Goal: Task Accomplishment & Management: Use online tool/utility

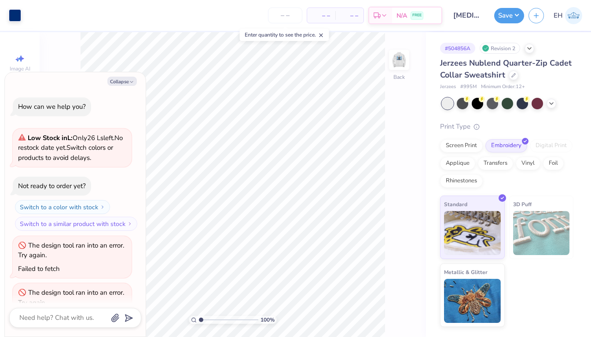
scroll to position [29, 0]
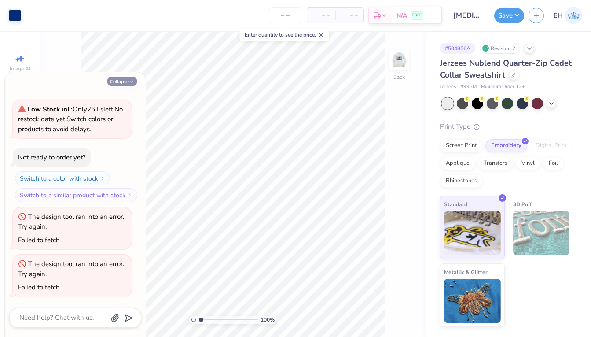
click at [130, 80] on icon "button" at bounding box center [131, 81] width 5 height 5
type textarea "x"
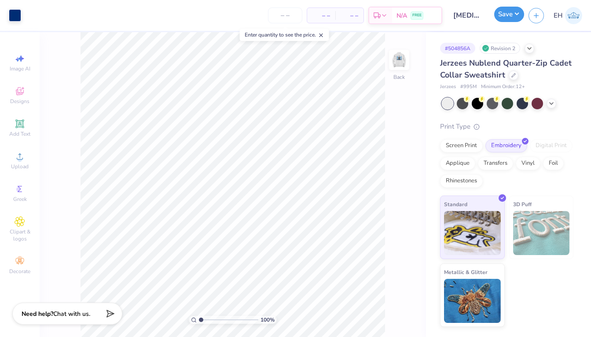
click at [511, 15] on button "Save" at bounding box center [509, 14] width 30 height 15
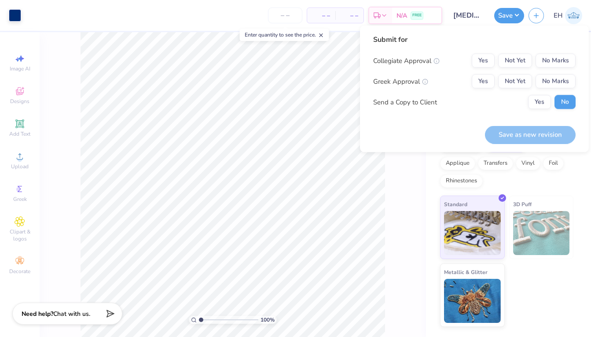
click at [387, 194] on div "100 % Back" at bounding box center [233, 184] width 386 height 304
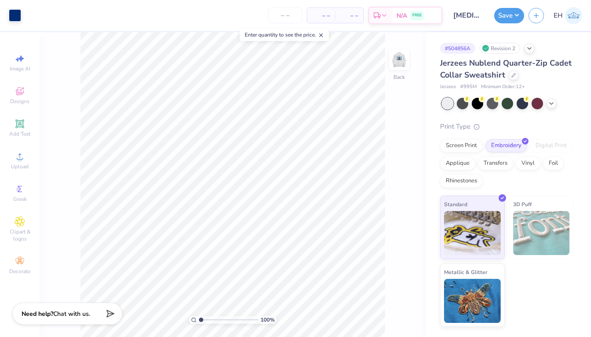
click at [324, 34] on icon at bounding box center [321, 35] width 6 height 6
click at [284, 11] on input "number" at bounding box center [285, 15] width 34 height 16
click at [418, 120] on div "100 % Back" at bounding box center [233, 184] width 386 height 304
click at [292, 15] on input "number" at bounding box center [285, 15] width 34 height 16
click at [268, 16] on input "12" at bounding box center [251, 15] width 34 height 16
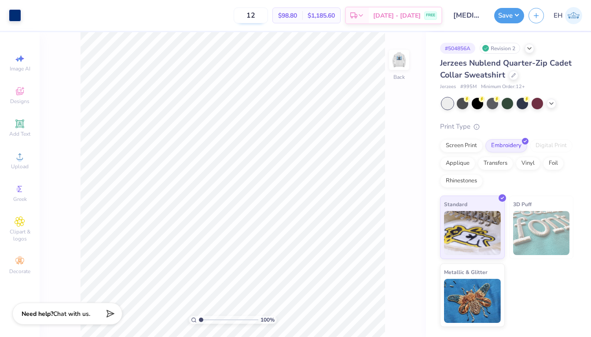
type input "1"
click at [511, 17] on button "Save" at bounding box center [509, 14] width 30 height 15
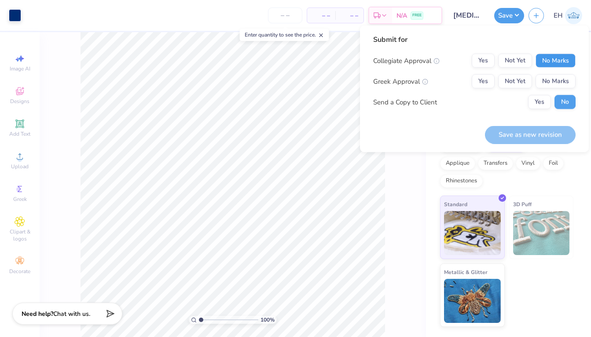
click at [555, 63] on button "No Marks" at bounding box center [555, 61] width 40 height 14
click at [490, 79] on button "Yes" at bounding box center [483, 81] width 23 height 14
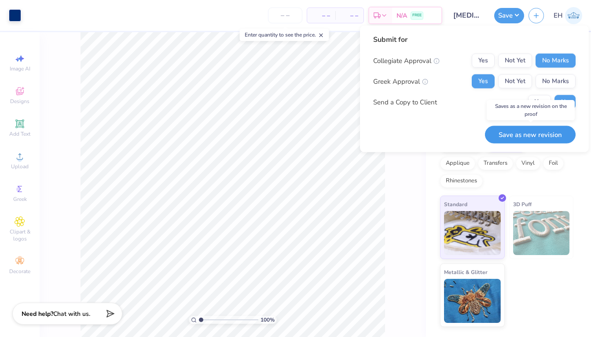
click at [530, 135] on button "Save as new revision" at bounding box center [530, 134] width 91 height 18
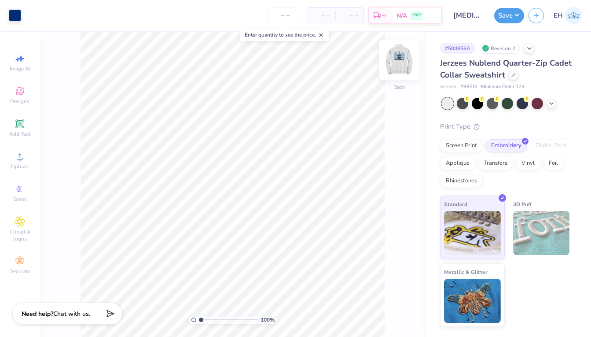
click at [409, 54] on img at bounding box center [398, 59] width 35 height 35
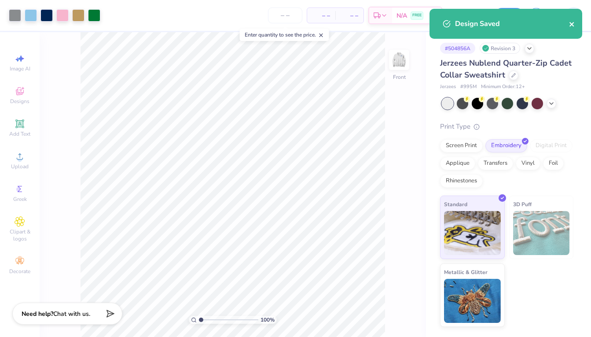
click at [573, 24] on icon "close" at bounding box center [572, 24] width 6 height 7
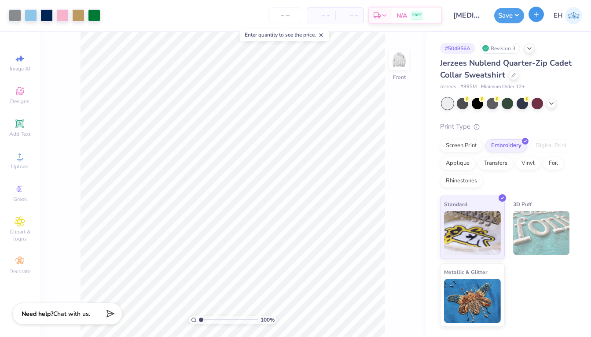
click at [539, 16] on icon "button" at bounding box center [535, 14] width 7 height 7
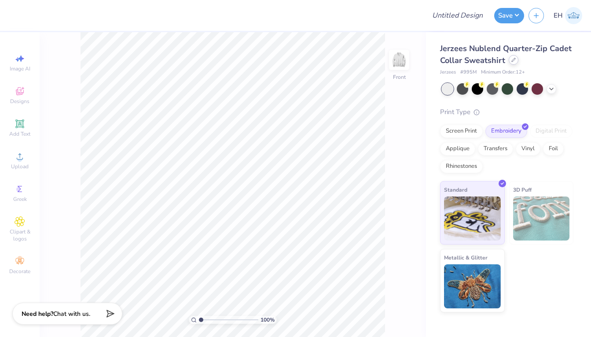
click at [510, 61] on div at bounding box center [514, 60] width 10 height 10
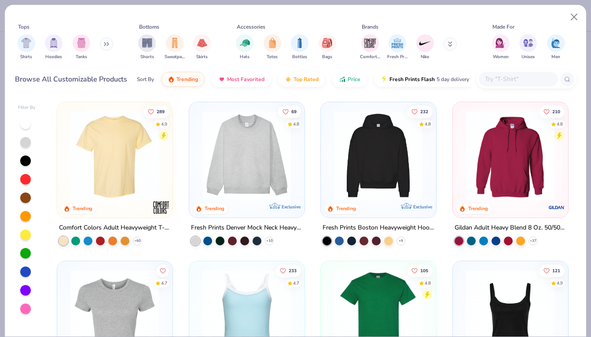
click at [503, 81] on input "text" at bounding box center [518, 79] width 68 height 10
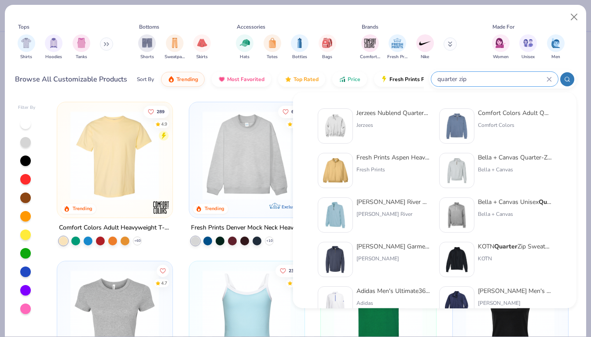
type input "quarter zip"
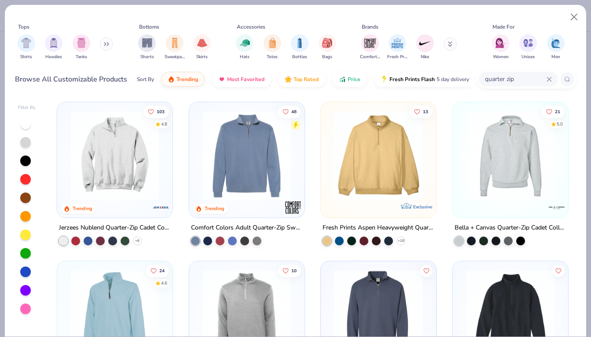
click at [366, 166] on img at bounding box center [378, 155] width 97 height 89
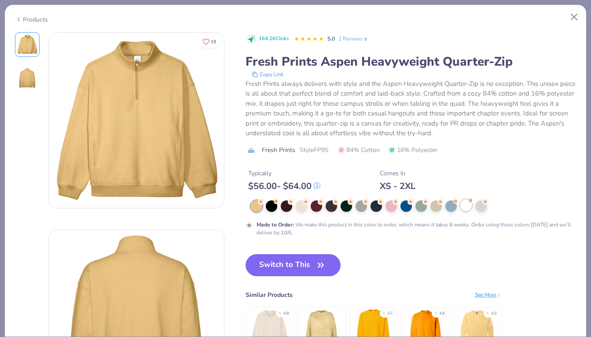
click at [465, 204] on div at bounding box center [465, 204] width 11 height 11
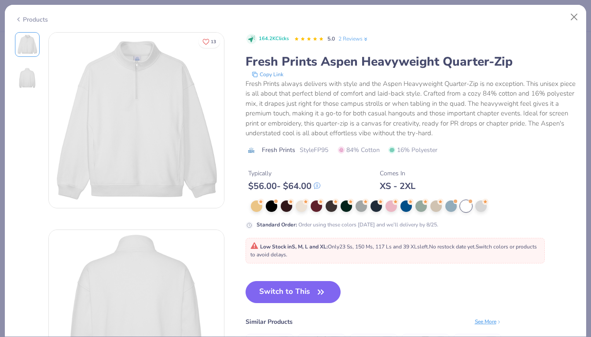
click at [360, 37] on link "2 Reviews" at bounding box center [353, 39] width 30 height 8
click at [574, 19] on button "Close" at bounding box center [574, 17] width 17 height 17
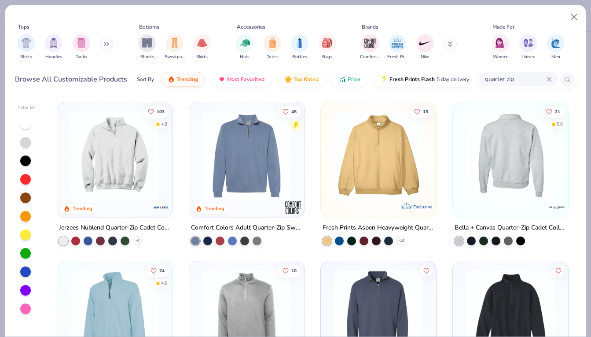
click at [505, 194] on div at bounding box center [510, 155] width 293 height 89
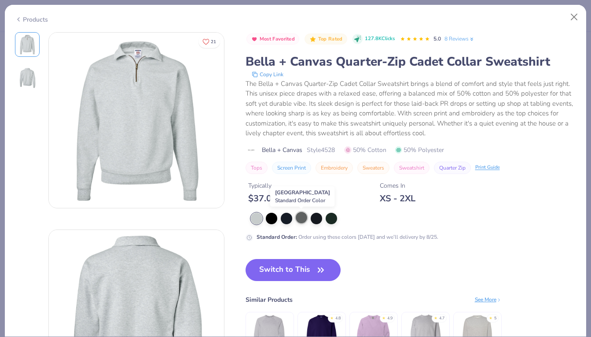
click at [298, 213] on div at bounding box center [301, 217] width 11 height 11
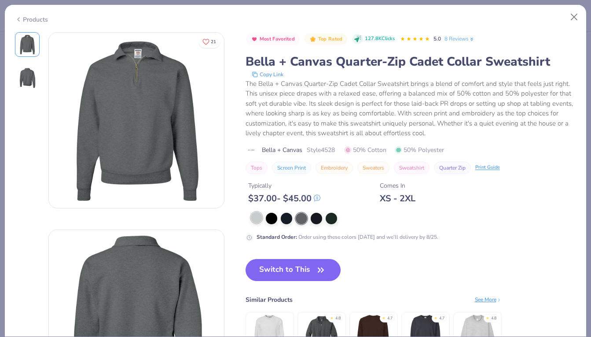
click at [257, 216] on div at bounding box center [256, 217] width 11 height 11
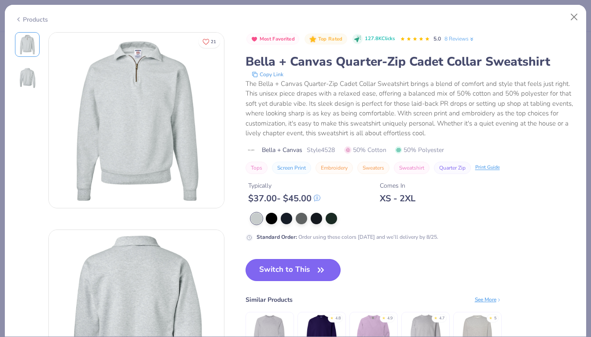
click at [321, 267] on icon "button" at bounding box center [321, 270] width 12 height 12
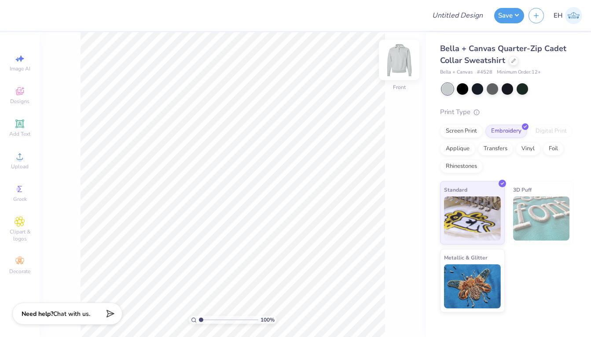
click at [398, 55] on img at bounding box center [398, 59] width 35 height 35
click at [398, 63] on img at bounding box center [398, 59] width 35 height 35
click at [18, 162] on div "Upload" at bounding box center [19, 160] width 31 height 26
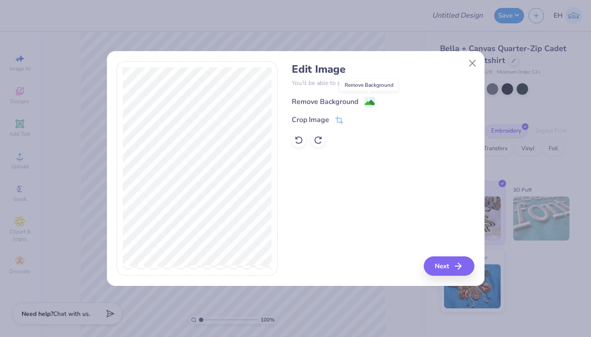
click at [368, 97] on rect at bounding box center [369, 102] width 10 height 10
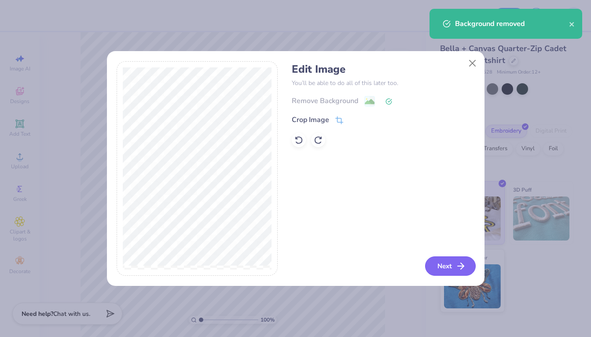
click at [461, 266] on line "button" at bounding box center [461, 266] width 6 height 0
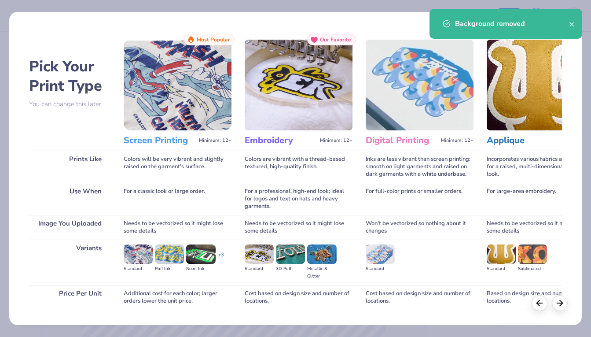
scroll to position [58, 0]
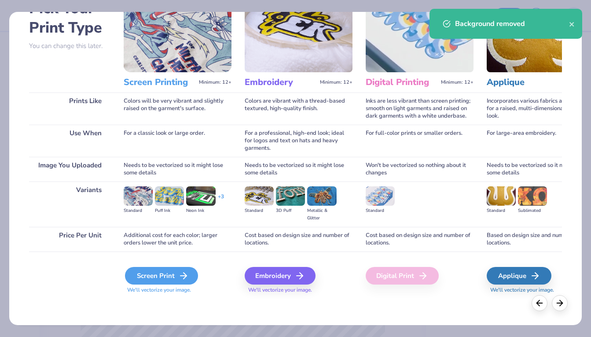
click at [180, 274] on icon at bounding box center [183, 275] width 11 height 11
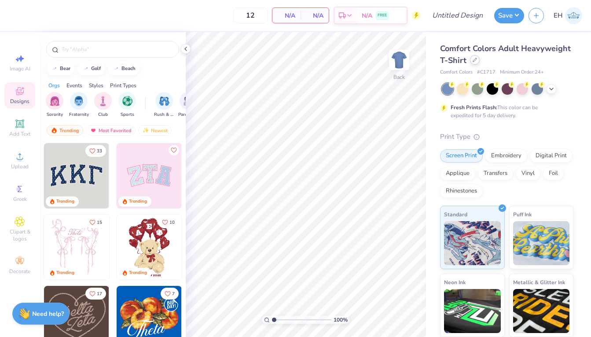
click at [473, 59] on icon at bounding box center [475, 60] width 4 height 4
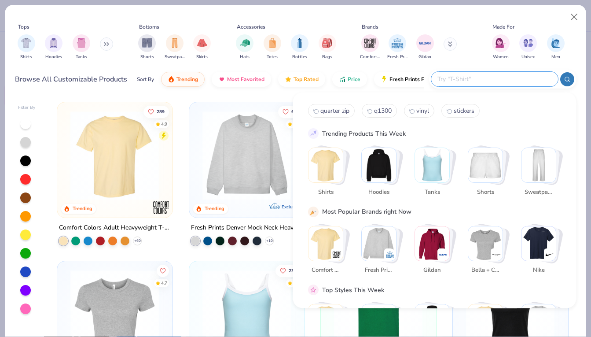
click at [516, 76] on input "text" at bounding box center [493, 79] width 115 height 10
click at [333, 113] on span "quarter zip" at bounding box center [334, 110] width 29 height 8
type input "quarter zip"
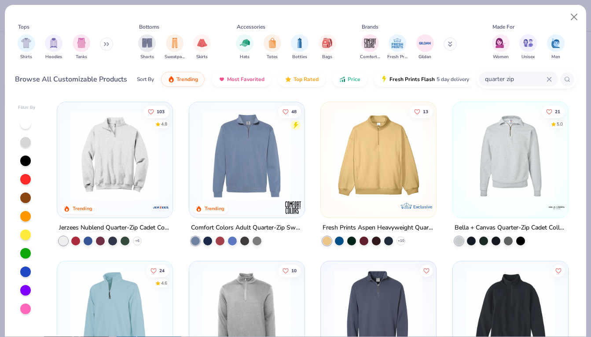
click at [512, 162] on img at bounding box center [509, 155] width 97 height 89
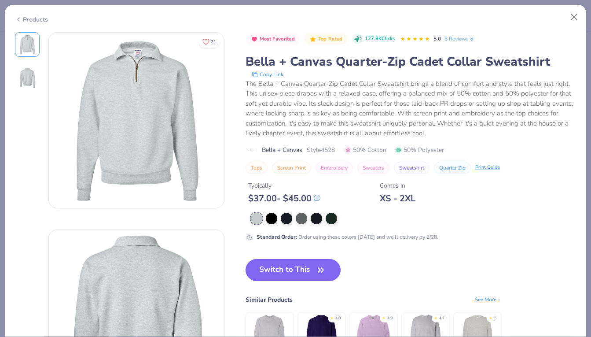
click at [303, 270] on button "Switch to This" at bounding box center [292, 270] width 95 height 22
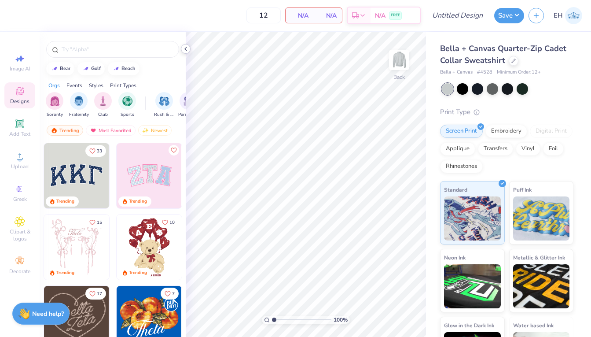
click at [187, 49] on icon at bounding box center [185, 48] width 7 height 7
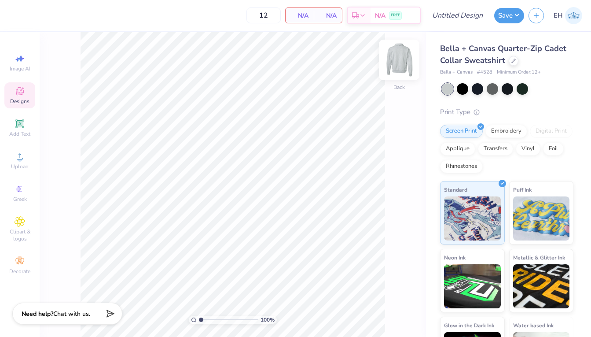
click at [391, 65] on img at bounding box center [398, 59] width 35 height 35
click at [18, 158] on circle at bounding box center [19, 159] width 5 height 5
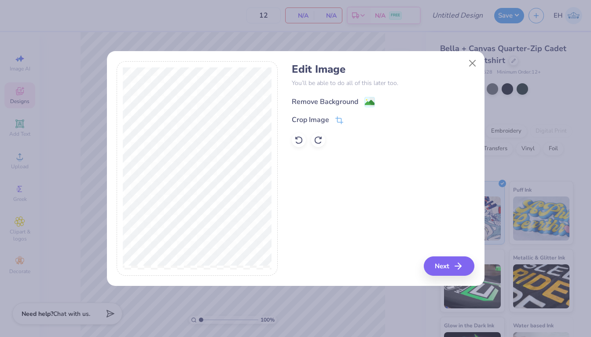
click at [372, 101] on image at bounding box center [370, 103] width 10 height 10
click at [444, 264] on button "Next" at bounding box center [449, 265] width 51 height 19
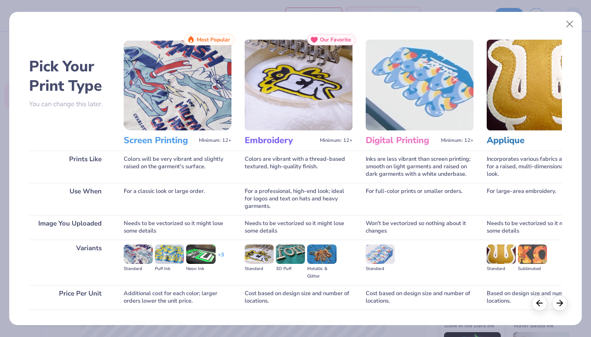
scroll to position [58, 0]
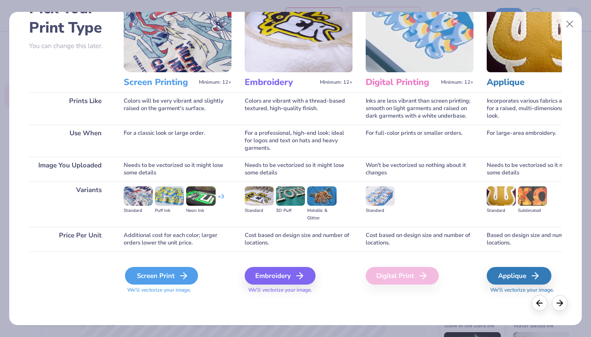
click at [165, 280] on div "Screen Print" at bounding box center [161, 276] width 73 height 18
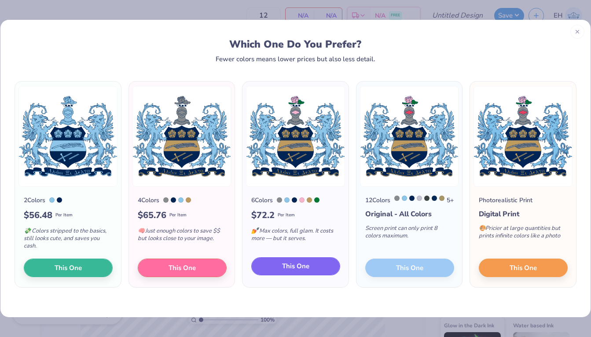
click at [302, 267] on span "This One" at bounding box center [295, 266] width 27 height 10
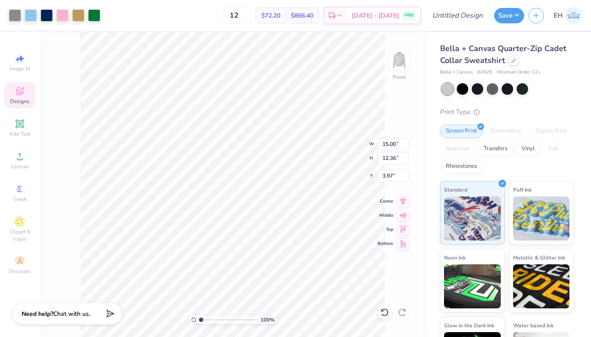
type input "3.97"
type input "12.39"
type input "10.22"
type input "4.03"
click at [396, 61] on img at bounding box center [398, 59] width 35 height 35
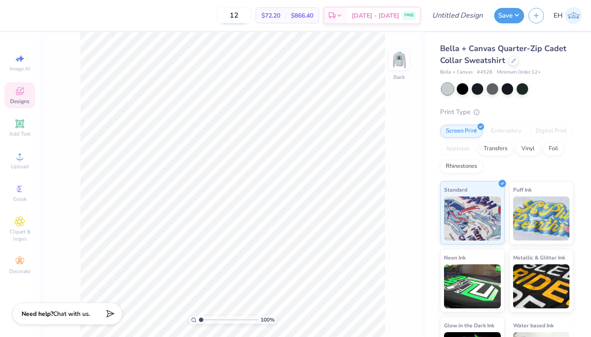
click at [251, 15] on input "12" at bounding box center [234, 15] width 34 height 16
type input "1"
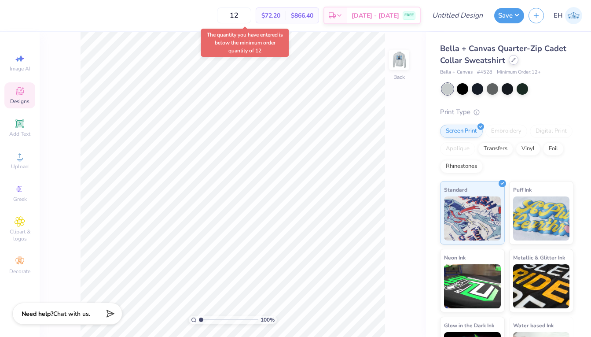
click at [510, 61] on div at bounding box center [514, 60] width 10 height 10
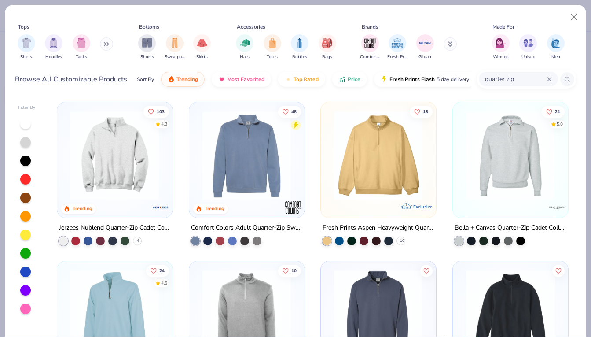
scroll to position [106, 0]
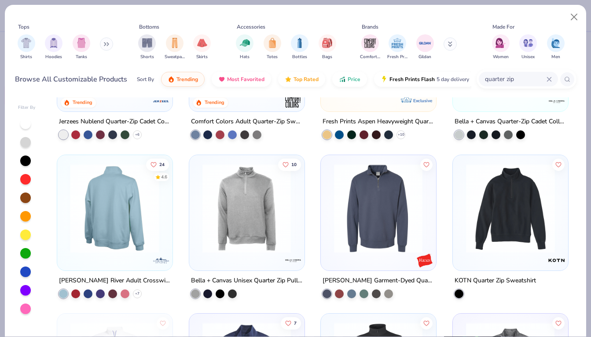
click at [66, 209] on img at bounding box center [17, 207] width 97 height 89
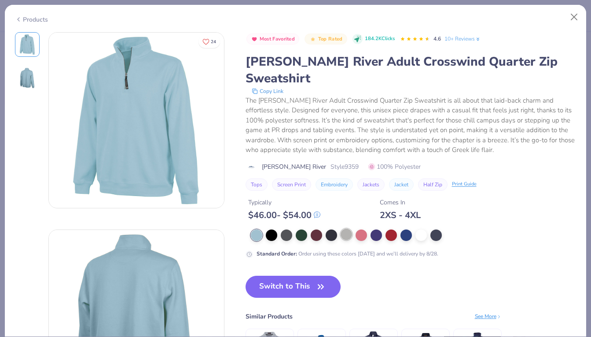
click at [346, 228] on div at bounding box center [346, 233] width 11 height 11
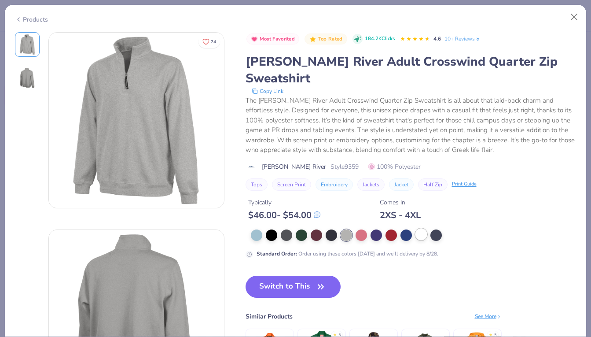
click at [417, 228] on div at bounding box center [420, 233] width 11 height 11
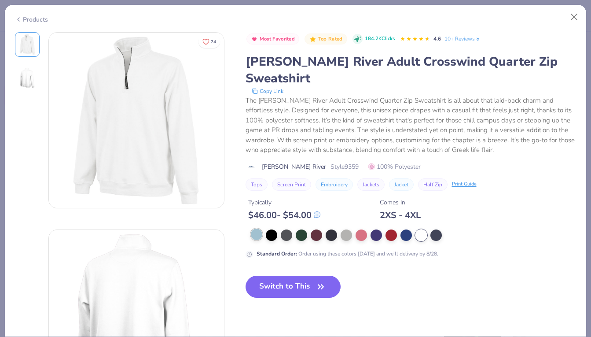
click at [257, 228] on div at bounding box center [256, 233] width 11 height 11
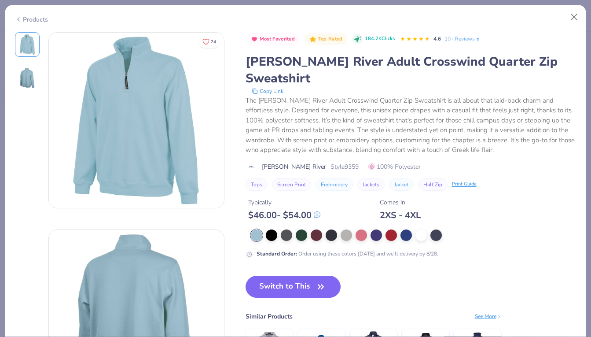
click at [30, 84] on img at bounding box center [27, 77] width 21 height 21
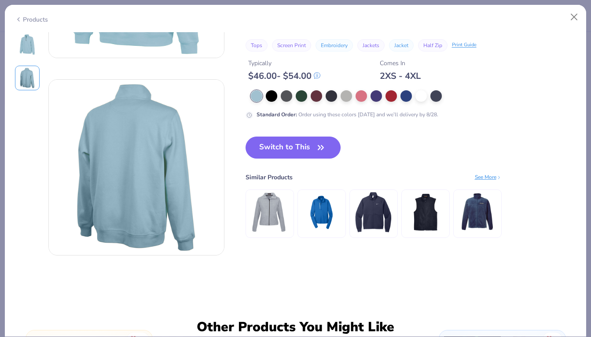
scroll to position [65, 0]
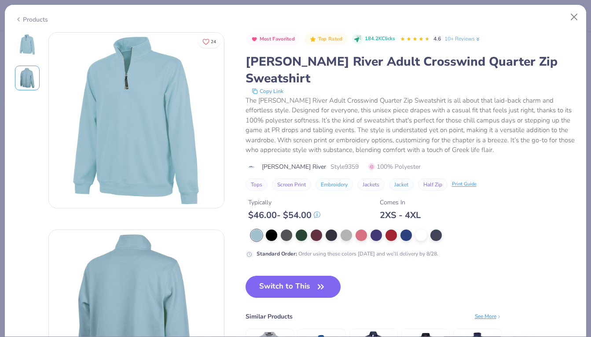
click at [27, 40] on img at bounding box center [27, 44] width 21 height 21
click at [275, 228] on div at bounding box center [271, 233] width 11 height 11
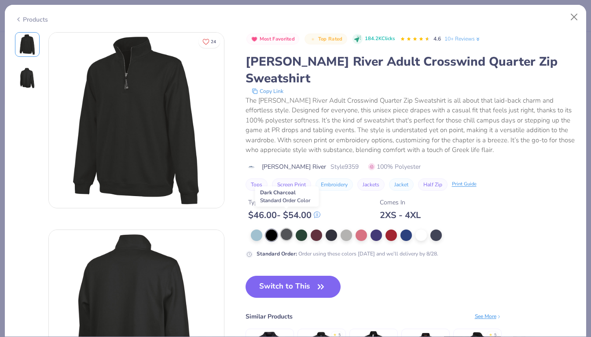
click at [287, 228] on div at bounding box center [286, 233] width 11 height 11
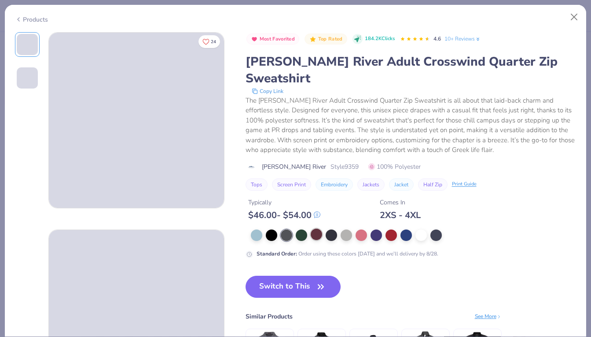
click at [317, 228] on div at bounding box center [316, 233] width 11 height 11
click at [364, 228] on div at bounding box center [360, 233] width 11 height 11
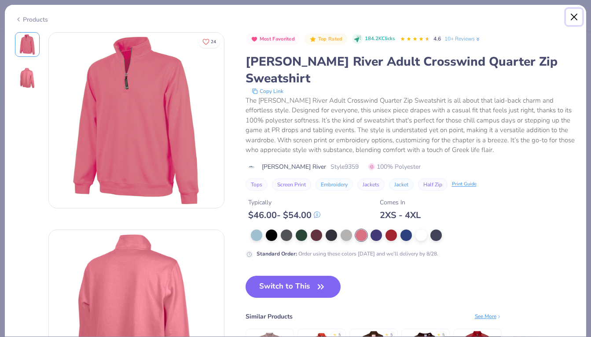
click at [572, 16] on button "Close" at bounding box center [574, 17] width 17 height 17
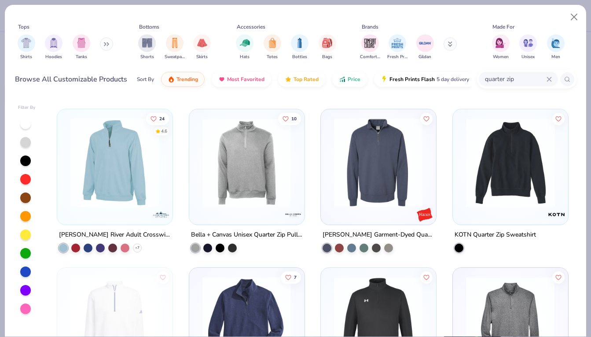
scroll to position [151, 0]
click at [373, 182] on img at bounding box center [378, 162] width 97 height 89
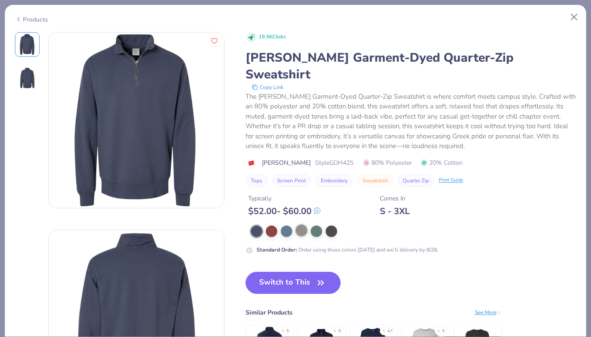
click at [301, 224] on div at bounding box center [301, 229] width 11 height 11
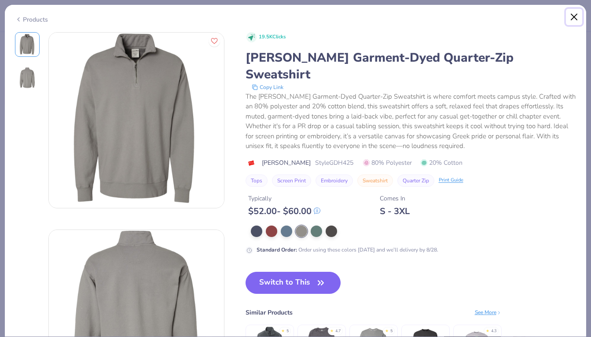
click at [573, 15] on button "Close" at bounding box center [574, 17] width 17 height 17
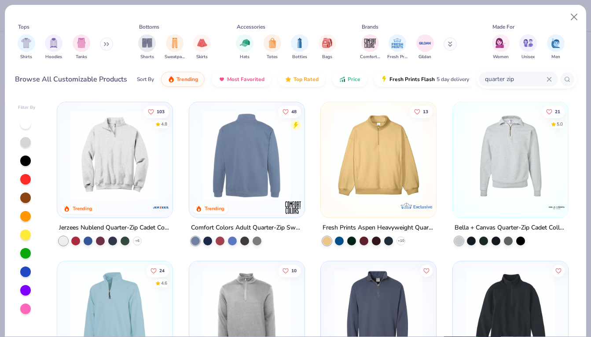
click at [198, 171] on img at bounding box center [148, 155] width 97 height 89
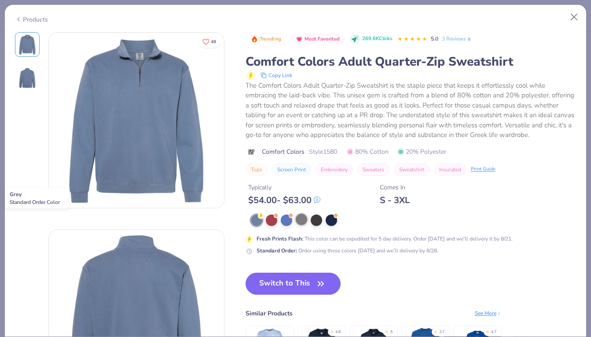
click at [302, 214] on div at bounding box center [301, 218] width 11 height 11
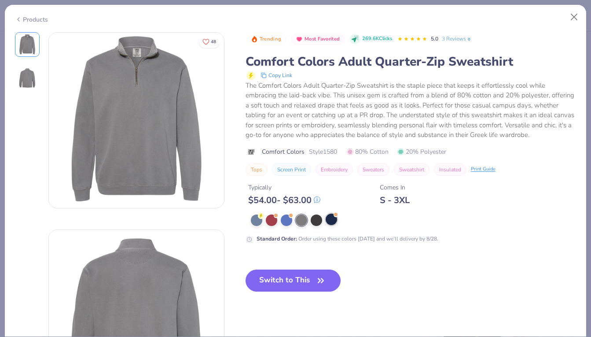
click at [335, 218] on div at bounding box center [331, 218] width 11 height 11
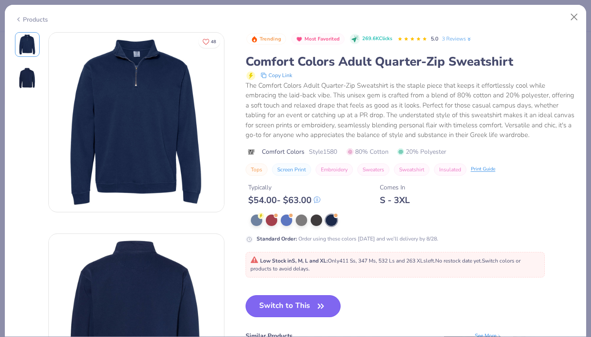
click at [300, 306] on button "Switch to This" at bounding box center [292, 306] width 95 height 22
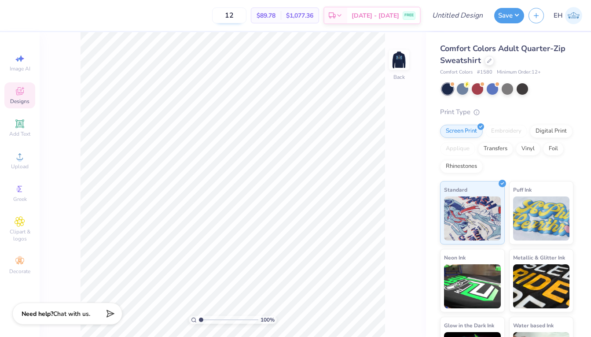
click at [238, 17] on input "12" at bounding box center [229, 15] width 34 height 16
type input "1"
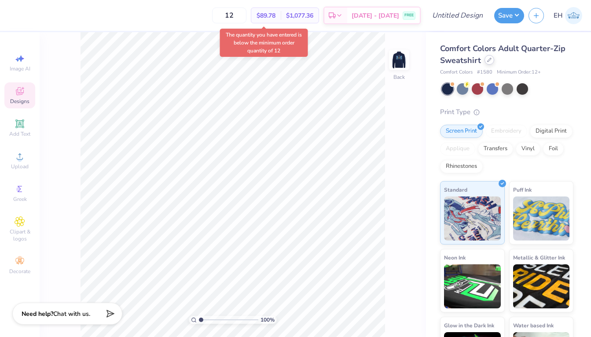
click at [487, 59] on icon at bounding box center [489, 60] width 4 height 4
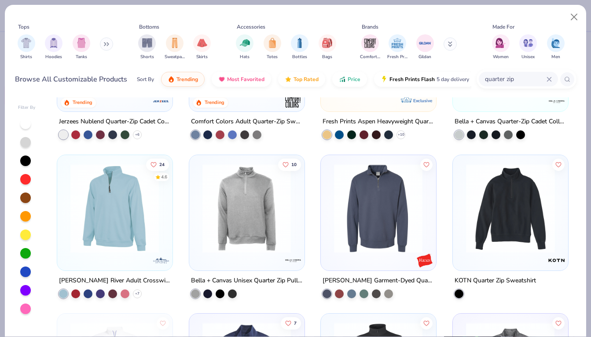
scroll to position [128, 0]
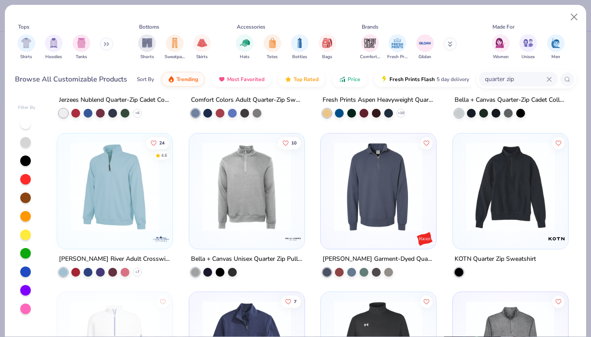
click at [271, 178] on img at bounding box center [246, 186] width 97 height 89
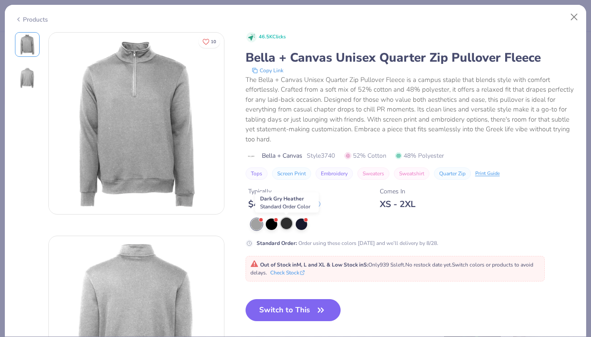
click at [286, 226] on div at bounding box center [286, 222] width 11 height 11
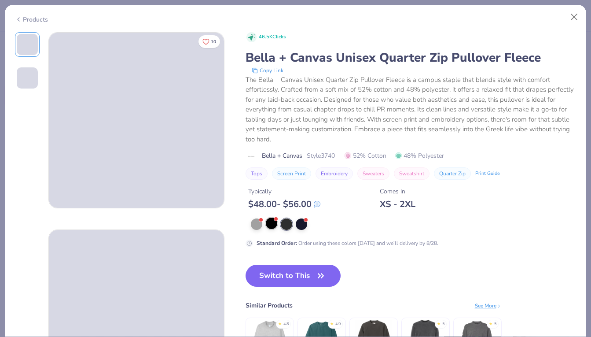
click at [268, 223] on div at bounding box center [271, 222] width 11 height 11
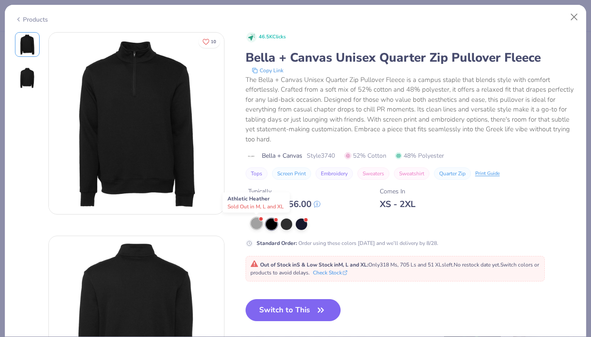
click at [254, 221] on div at bounding box center [256, 222] width 11 height 11
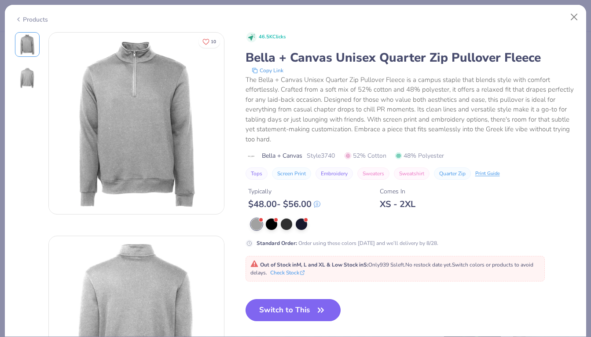
click at [309, 306] on button "Switch to This" at bounding box center [292, 310] width 95 height 22
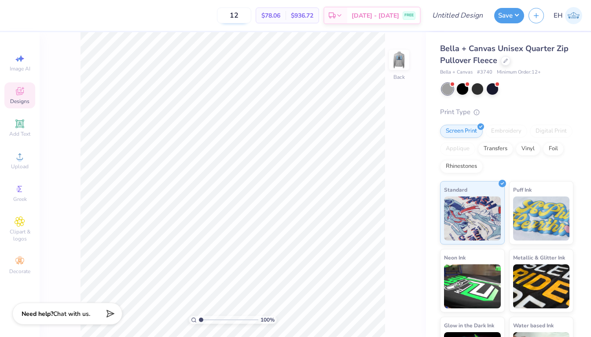
click at [251, 17] on input "12" at bounding box center [234, 15] width 34 height 16
type input "1"
type input "12"
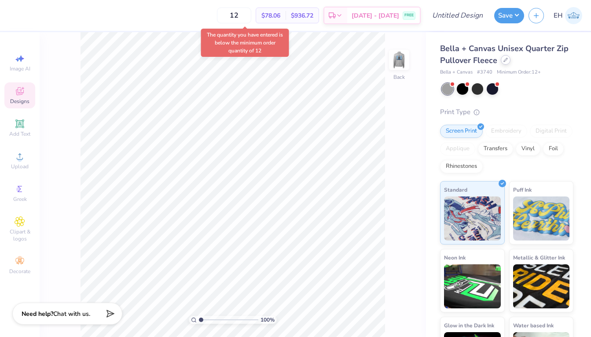
click at [507, 61] on div at bounding box center [506, 60] width 10 height 10
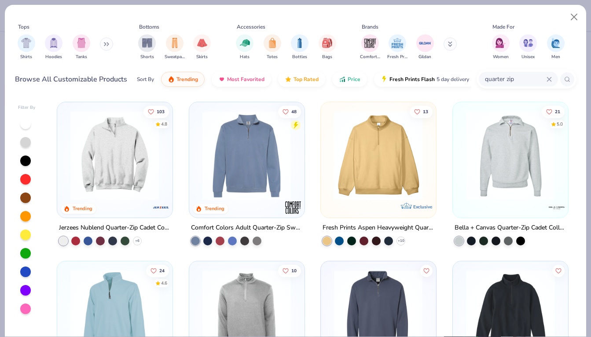
click at [474, 138] on img at bounding box center [509, 155] width 97 height 89
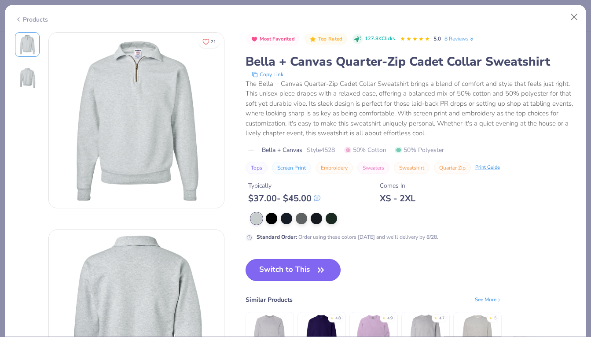
click at [311, 267] on button "Switch to This" at bounding box center [292, 270] width 95 height 22
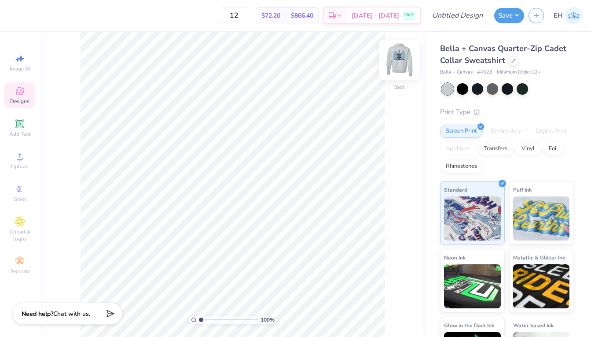
click at [400, 59] on img at bounding box center [398, 59] width 35 height 35
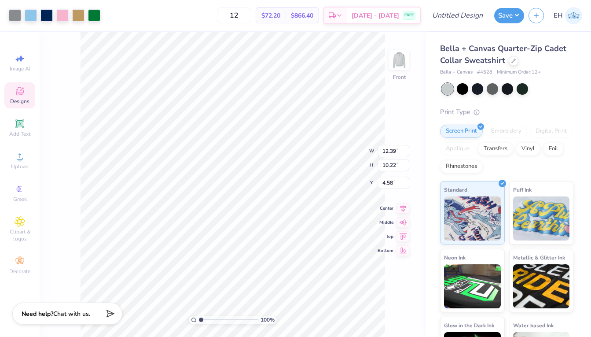
type input "4.13"
click at [402, 64] on img at bounding box center [398, 59] width 35 height 35
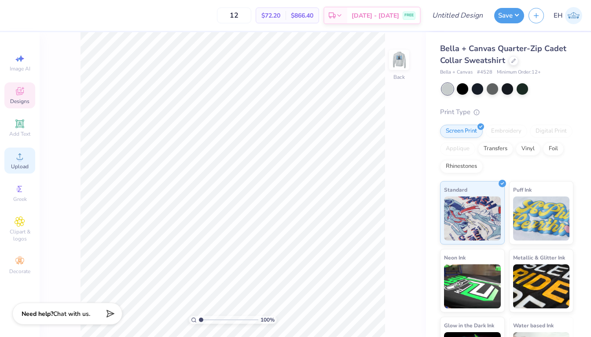
click at [20, 163] on span "Upload" at bounding box center [20, 166] width 18 height 7
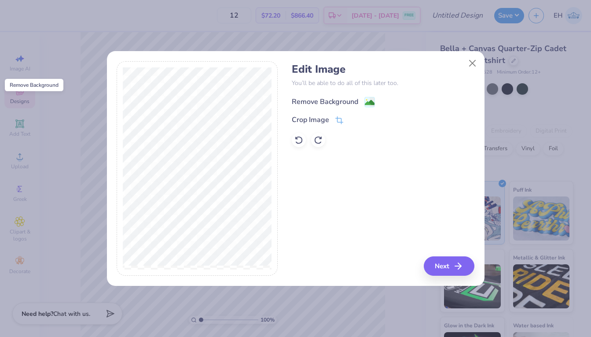
click at [372, 102] on image at bounding box center [370, 103] width 10 height 10
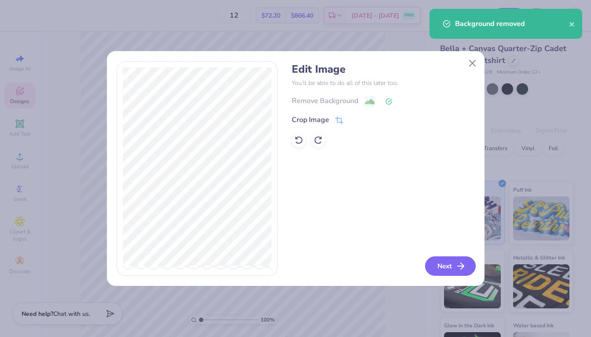
click at [445, 267] on button "Next" at bounding box center [450, 265] width 51 height 19
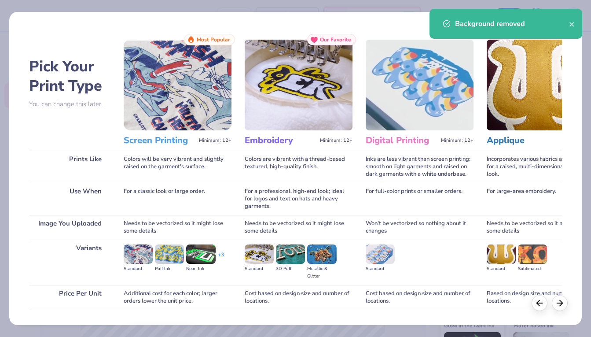
scroll to position [58, 0]
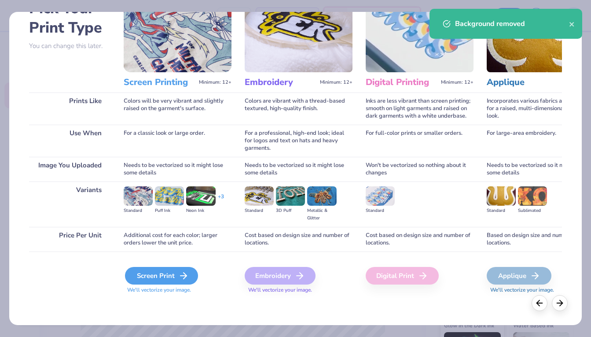
click at [175, 275] on div "Screen Print" at bounding box center [161, 276] width 73 height 18
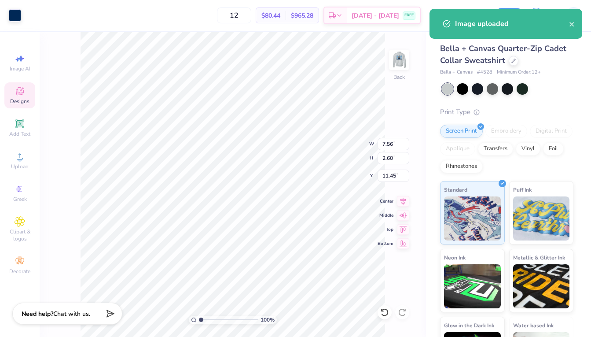
type input "4.13"
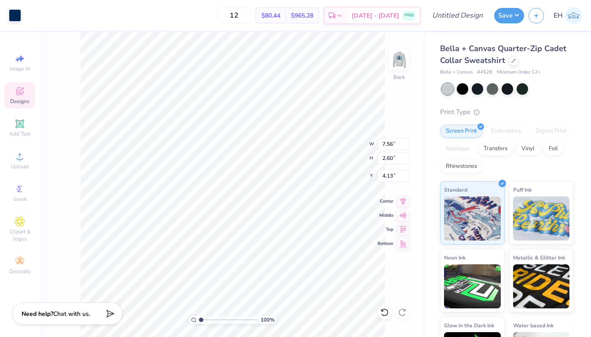
type input "5.71"
type input "1.97"
type input "3.00"
type input "4.35"
type input "1.50"
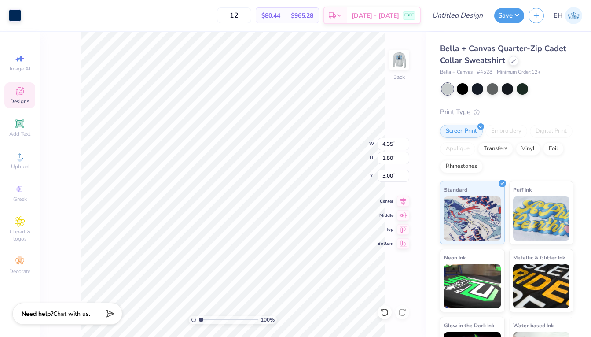
type input "3.55"
type input "4.66"
type input "1.60"
type input "3.00"
click at [20, 127] on icon at bounding box center [19, 123] width 8 height 8
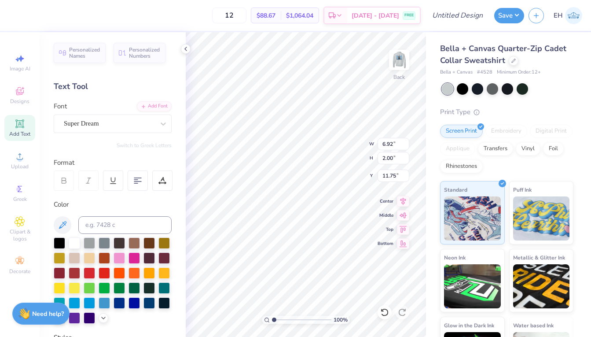
scroll to position [0, 0]
type textarea "T"
type textarea "Position"
click at [139, 124] on div "Super Dream" at bounding box center [109, 124] width 92 height 14
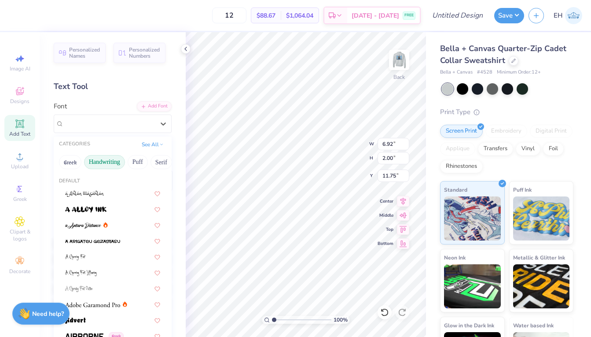
click at [113, 165] on button "Handwriting" at bounding box center [104, 162] width 41 height 14
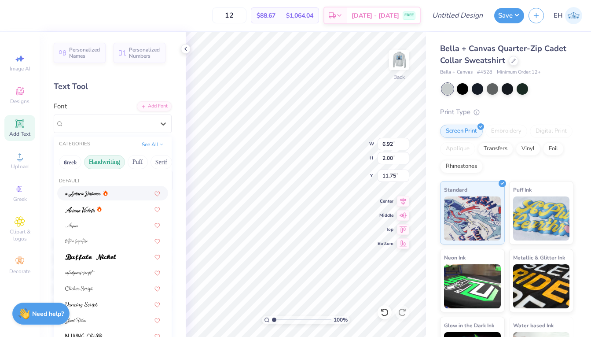
click at [107, 191] on icon at bounding box center [105, 193] width 4 height 6
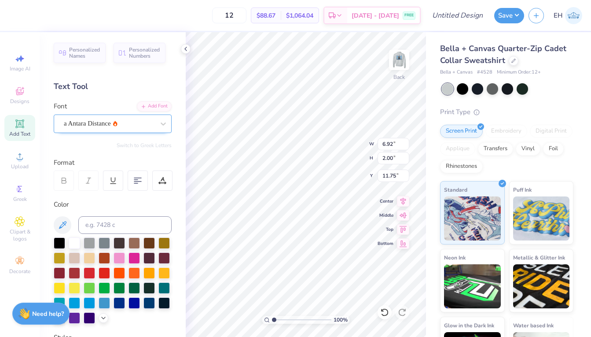
click at [133, 117] on div "a Antara Distance" at bounding box center [109, 124] width 92 height 14
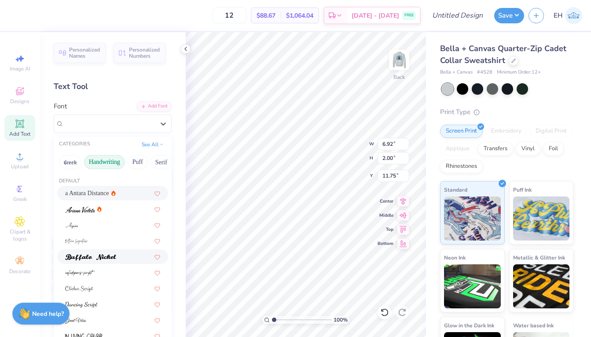
click at [119, 251] on div at bounding box center [112, 256] width 111 height 15
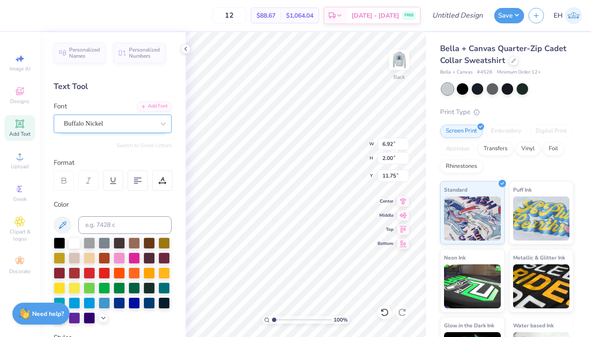
click at [137, 121] on div "Buffalo Nickel" at bounding box center [109, 124] width 92 height 14
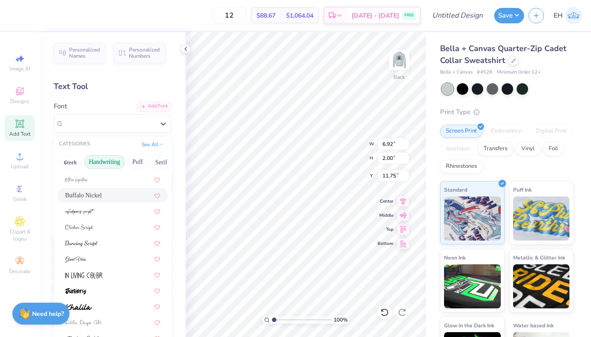
scroll to position [62, 0]
click at [117, 239] on div at bounding box center [112, 241] width 95 height 9
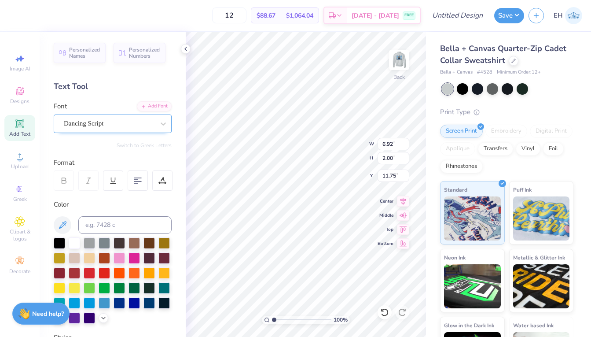
click at [124, 123] on div "Dancing Script" at bounding box center [109, 124] width 92 height 14
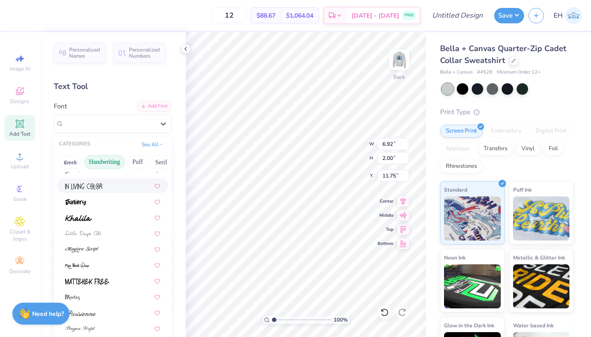
scroll to position [152, 0]
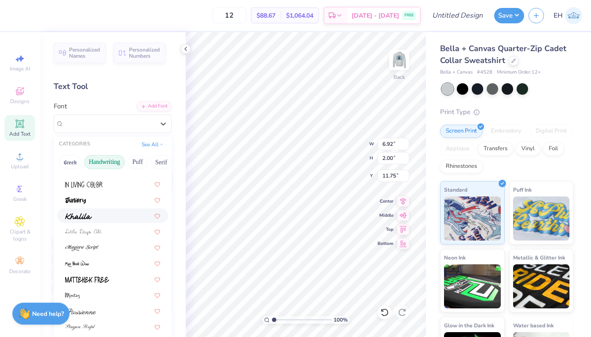
click at [106, 219] on div at bounding box center [112, 215] width 95 height 9
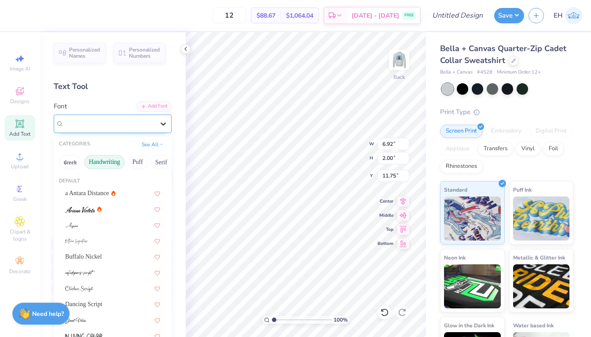
click at [165, 119] on icon at bounding box center [163, 123] width 9 height 9
click at [135, 158] on button "Puff" at bounding box center [138, 162] width 20 height 14
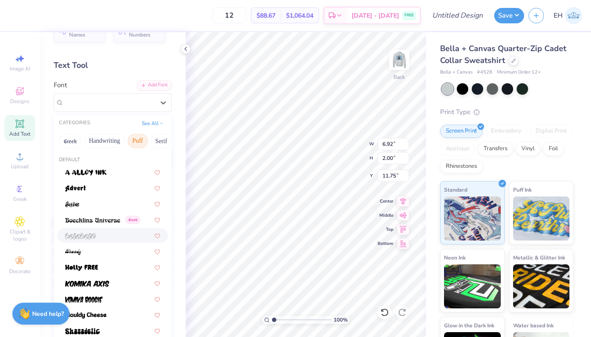
scroll to position [0, 0]
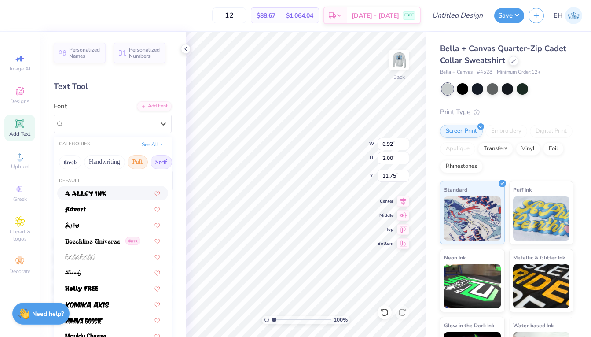
click at [160, 162] on button "Serif" at bounding box center [161, 162] width 22 height 14
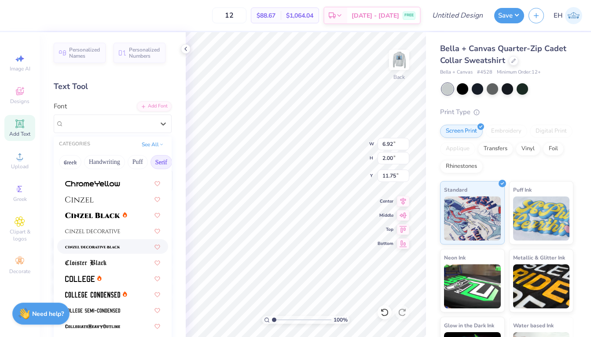
scroll to position [153, 0]
click at [115, 235] on div at bounding box center [112, 230] width 111 height 15
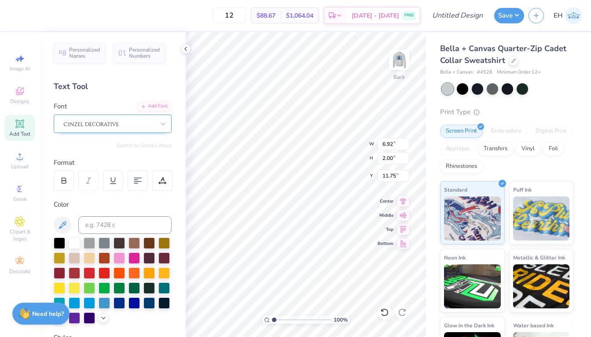
click at [150, 124] on div at bounding box center [109, 124] width 92 height 14
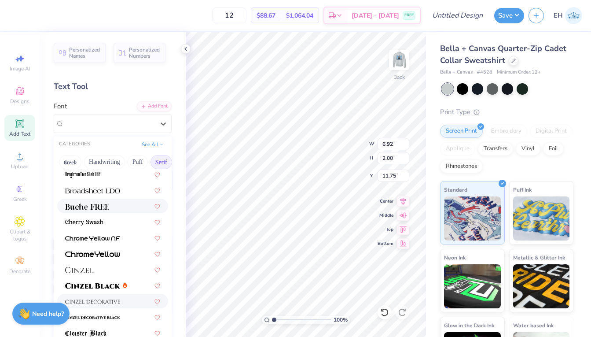
scroll to position [90, 0]
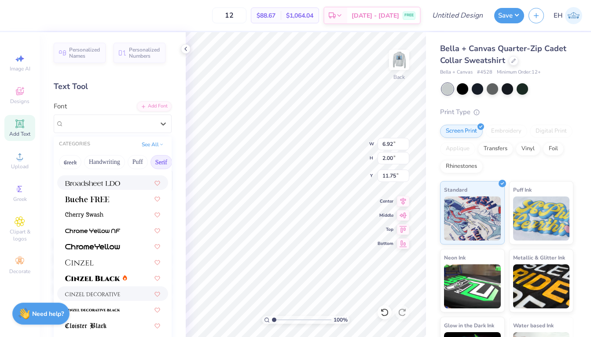
click at [126, 185] on div at bounding box center [112, 182] width 95 height 9
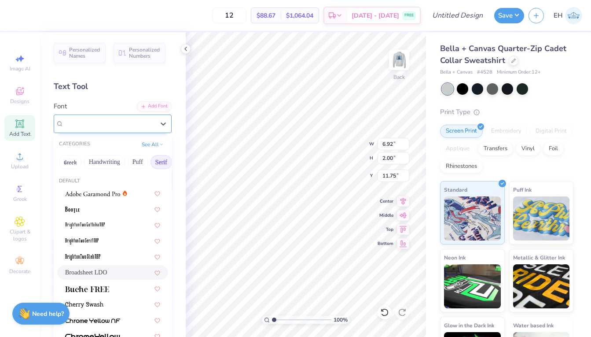
click at [144, 128] on div at bounding box center [109, 123] width 91 height 12
click at [103, 160] on button "Handwriting" at bounding box center [104, 162] width 41 height 14
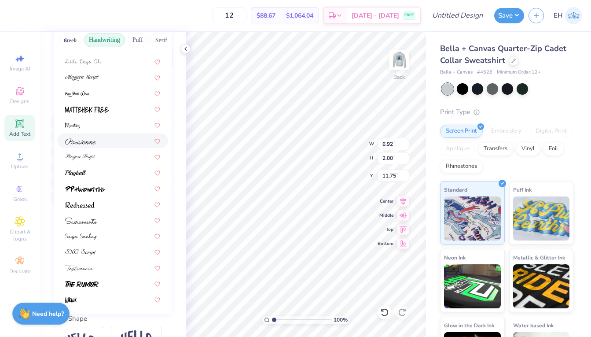
scroll to position [122, 0]
click at [113, 204] on div at bounding box center [112, 203] width 95 height 9
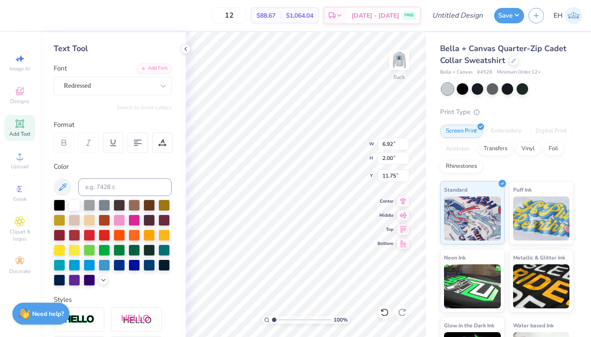
scroll to position [33, 0]
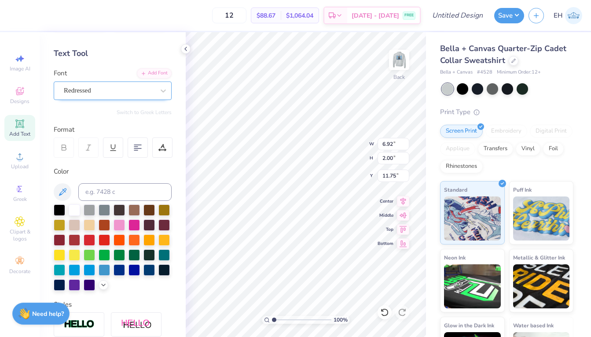
click at [146, 92] on div "Redressed" at bounding box center [109, 91] width 92 height 14
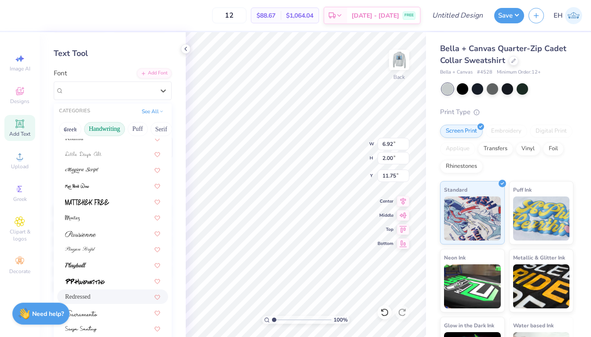
scroll to position [200, 0]
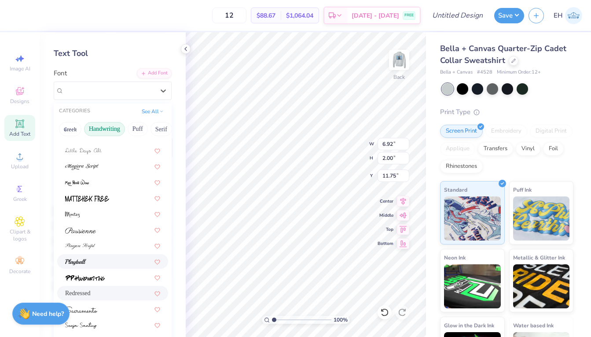
click at [116, 260] on div at bounding box center [112, 260] width 95 height 9
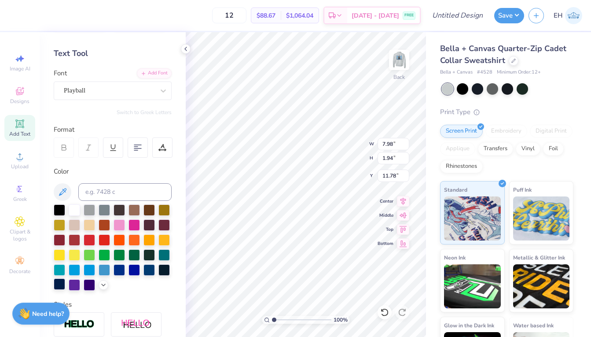
click at [61, 284] on div at bounding box center [59, 283] width 11 height 11
type input "5.68"
type input "1.38"
type input "5.07"
type input "3.69"
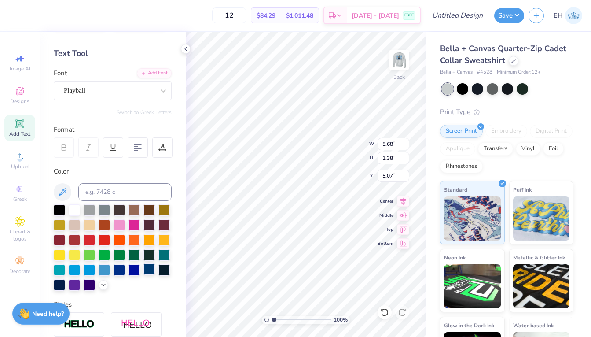
type input "0.90"
type input "5.08"
type input "5.09"
type textarea "Custom Position"
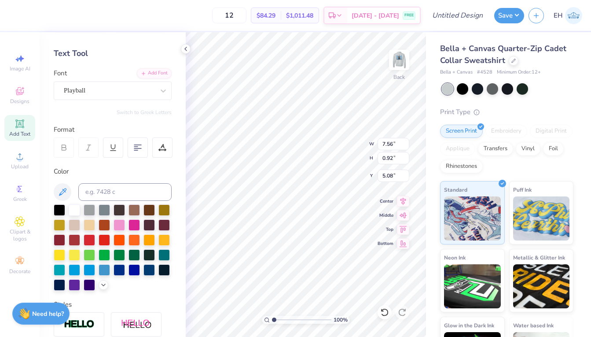
type input "6.52"
type input "0.79"
click at [404, 62] on img at bounding box center [398, 59] width 35 height 35
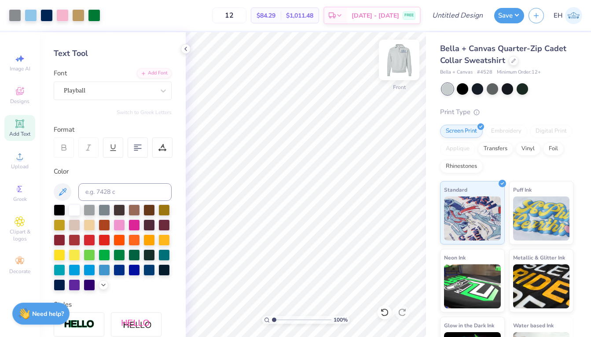
click at [395, 64] on img at bounding box center [398, 59] width 35 height 35
click at [189, 48] on icon at bounding box center [185, 48] width 7 height 7
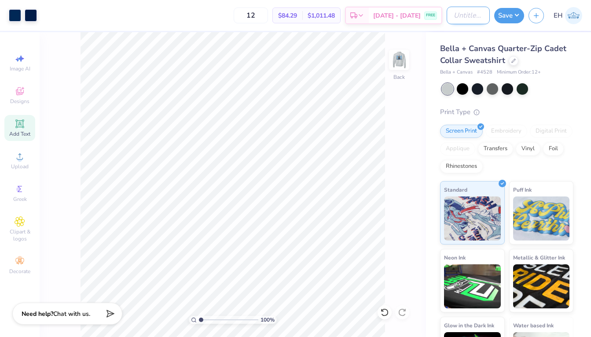
click at [463, 21] on input "Design Title" at bounding box center [468, 16] width 43 height 18
type input "A"
type input "Exec Quarterzip"
click at [505, 15] on button "Save" at bounding box center [509, 14] width 30 height 15
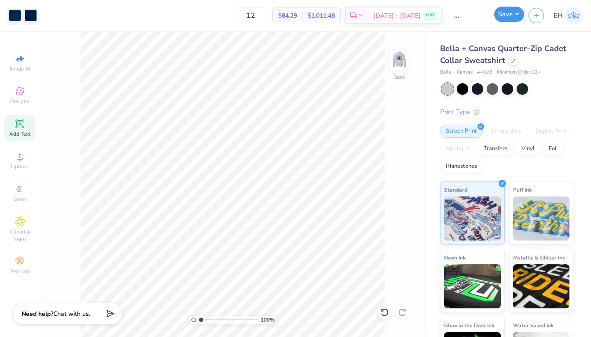
scroll to position [0, 0]
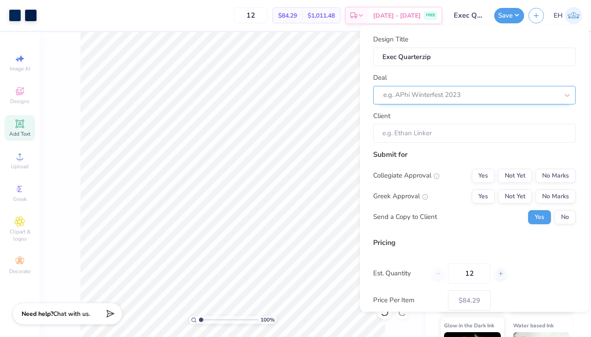
click at [492, 95] on div at bounding box center [470, 95] width 175 height 12
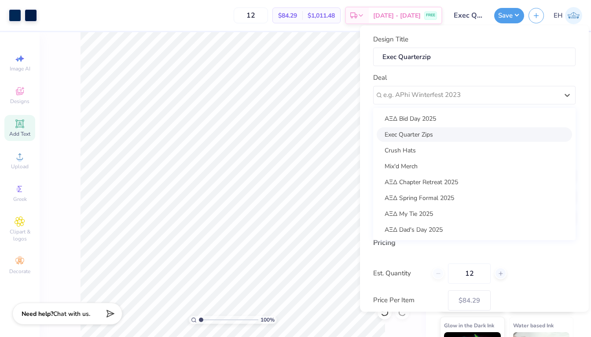
click at [439, 134] on div "Exec Quarter Zips" at bounding box center [474, 134] width 195 height 15
type input "[PERSON_NAME]"
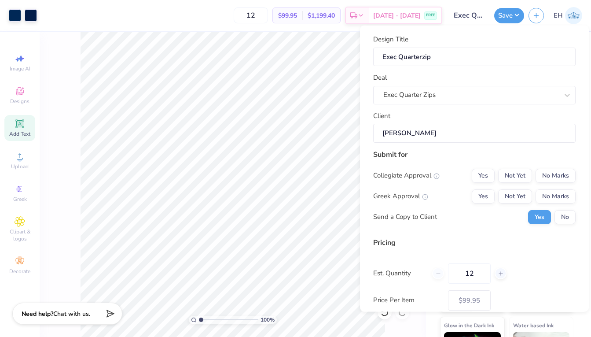
click at [439, 134] on input "[PERSON_NAME]" at bounding box center [474, 133] width 202 height 19
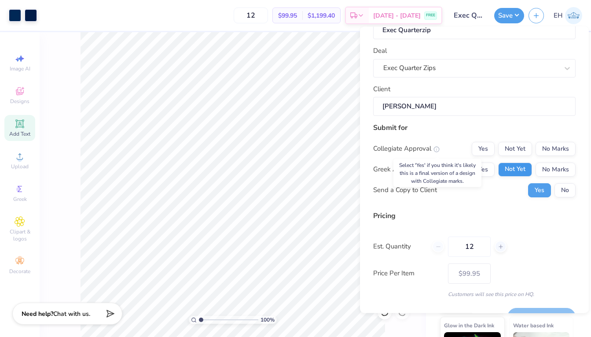
scroll to position [28, 0]
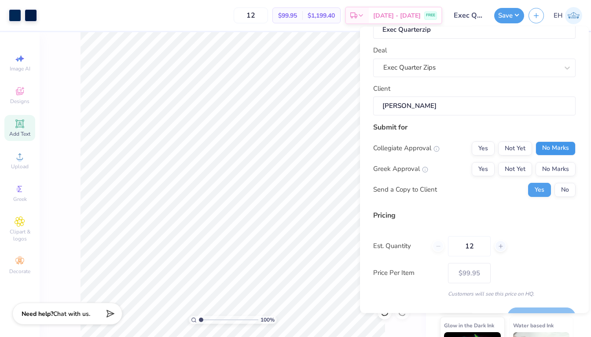
click at [555, 143] on button "No Marks" at bounding box center [555, 148] width 40 height 14
click at [482, 172] on button "Yes" at bounding box center [483, 169] width 23 height 14
click at [574, 192] on button "No" at bounding box center [564, 190] width 21 height 14
click at [438, 247] on div "12" at bounding box center [469, 246] width 74 height 20
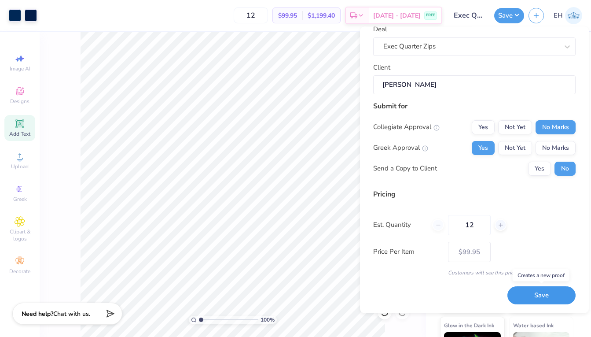
click at [522, 298] on button "Save" at bounding box center [541, 295] width 68 height 18
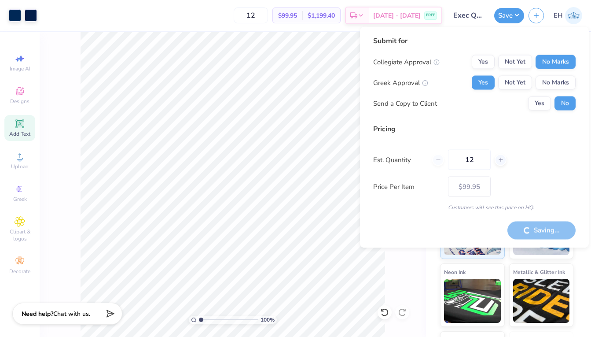
type input "– –"
